Goal: Task Accomplishment & Management: Complete application form

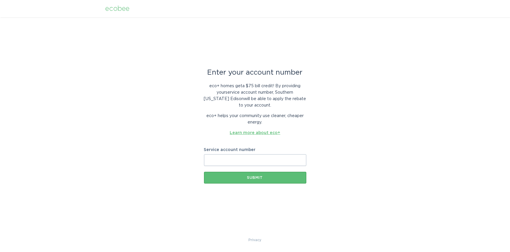
click at [251, 133] on link "Learn more about eco+" at bounding box center [255, 133] width 51 height 4
click at [222, 160] on input "Service account number" at bounding box center [255, 160] width 102 height 12
paste input "700846416384"
type input "700846416384"
click at [251, 180] on button "Submit" at bounding box center [255, 178] width 102 height 12
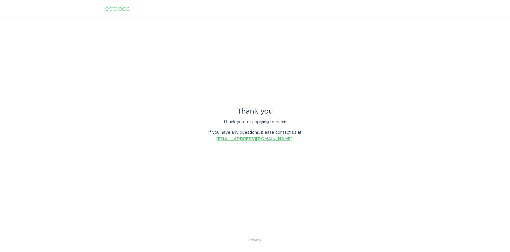
click at [249, 139] on link "energyservices@ecobee.com" at bounding box center [255, 139] width 76 height 4
